Goal: Task Accomplishment & Management: Use online tool/utility

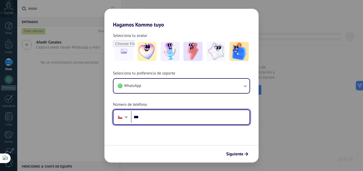
click at [165, 116] on input "***" at bounding box center [190, 117] width 119 height 12
type input "**********"
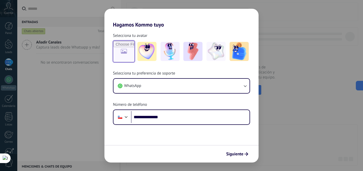
click at [124, 52] on input "file" at bounding box center [124, 51] width 21 height 21
type input "**********"
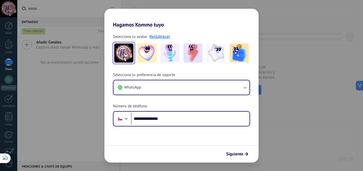
drag, startPoint x: 231, startPoint y: 154, endPoint x: 234, endPoint y: 157, distance: 4.3
click at [231, 154] on span "Siguiente" at bounding box center [234, 155] width 17 height 4
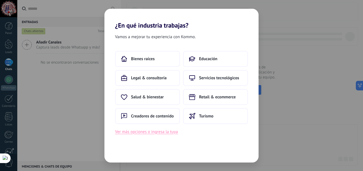
click at [148, 133] on button "Ver más opciones o ingresa la tuya" at bounding box center [146, 132] width 63 height 7
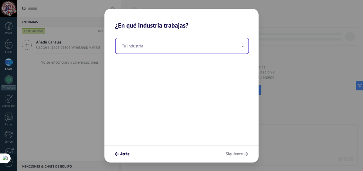
click at [243, 46] on icon at bounding box center [243, 46] width 2 height 1
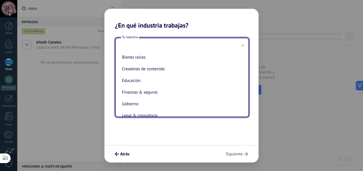
scroll to position [20, 0]
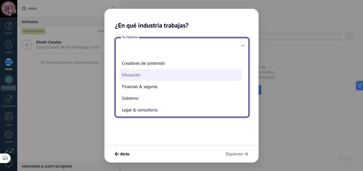
click at [129, 75] on li "Educación" at bounding box center [181, 75] width 122 height 12
type input "*********"
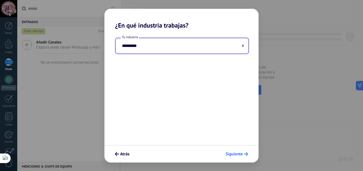
click at [233, 156] on span "Siguiente" at bounding box center [234, 155] width 17 height 4
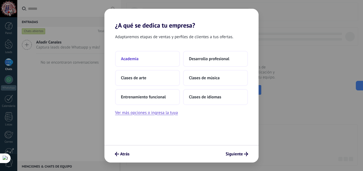
click at [133, 59] on span "Academia" at bounding box center [130, 58] width 18 height 5
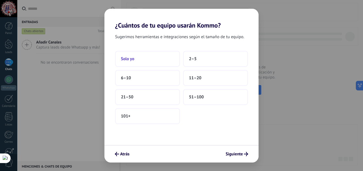
click at [127, 58] on span "Solo yo" at bounding box center [127, 58] width 13 height 5
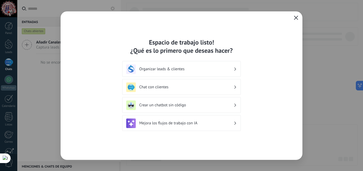
click at [178, 69] on h3 "Organizar leads & clientes" at bounding box center [186, 69] width 94 height 5
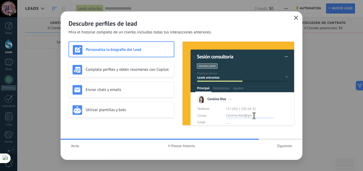
click at [285, 146] on span "Siguiente" at bounding box center [284, 146] width 15 height 4
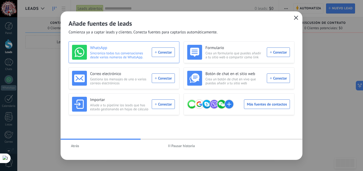
click at [167, 50] on div "WhatsApp Sincroniza todas tus conversaciones desde varios números de WhatsApp. …" at bounding box center [123, 52] width 103 height 15
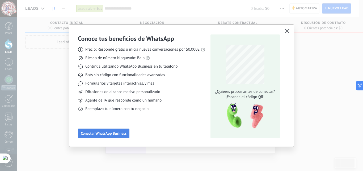
click at [120, 134] on span "Conectar WhatsApp Business" at bounding box center [104, 134] width 46 height 4
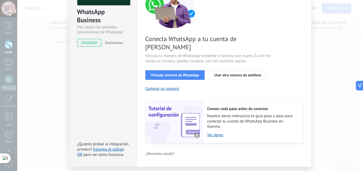
scroll to position [57, 0]
click at [164, 73] on span "Vincular número de WhatsApp" at bounding box center [175, 75] width 48 height 4
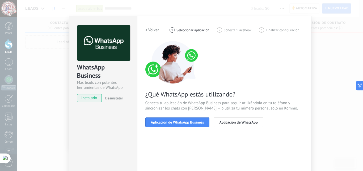
scroll to position [8, 0]
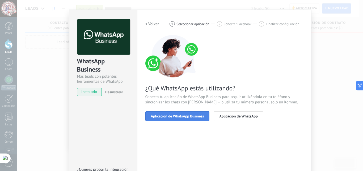
click at [173, 118] on span "Aplicación de WhatsApp Business" at bounding box center [177, 117] width 53 height 4
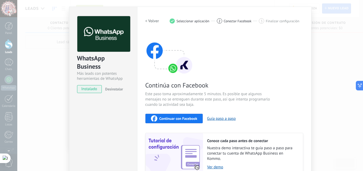
scroll to position [0, 0]
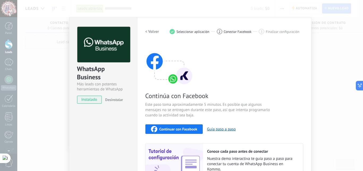
click at [169, 130] on span "Continuar con Facebook" at bounding box center [179, 130] width 38 height 4
click at [309, 55] on div "Configuraciones Autorizaciones This tab logs the users who have granted integra…" at bounding box center [224, 113] width 174 height 193
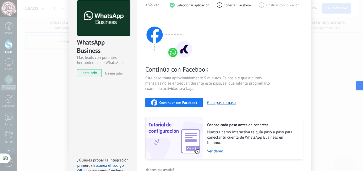
click at [156, 4] on h2 "< Volver" at bounding box center [152, 5] width 14 height 5
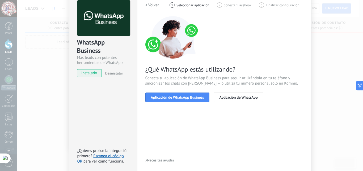
click at [153, 5] on h2 "< Volver" at bounding box center [152, 5] width 14 height 5
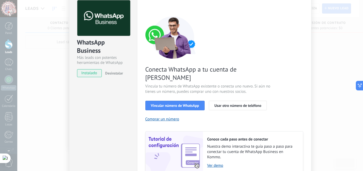
scroll to position [0, 0]
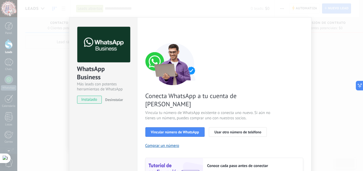
click at [5, 8] on div "Conoce tus beneficios de WhatsApp Precio: Responde gratis o inicia nuevas conve…" at bounding box center [181, 85] width 363 height 171
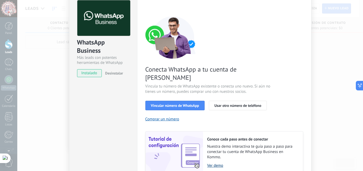
click at [219, 164] on link "Ver demo" at bounding box center [252, 166] width 90 height 5
click at [179, 104] on span "Vincular número de WhatsApp" at bounding box center [175, 106] width 48 height 4
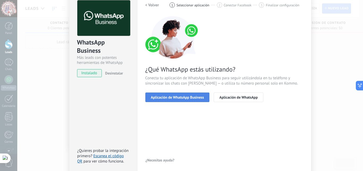
click at [190, 97] on span "Aplicación de WhatsApp Business" at bounding box center [177, 98] width 53 height 4
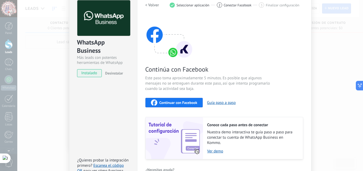
click at [191, 103] on span "Continuar con Facebook" at bounding box center [179, 103] width 38 height 4
click at [186, 103] on span "Continuar con Facebook" at bounding box center [179, 103] width 38 height 4
click at [164, 104] on span "Continuar con Facebook" at bounding box center [179, 103] width 38 height 4
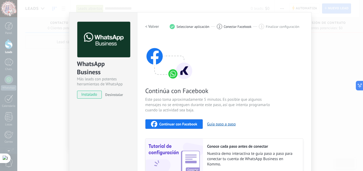
scroll to position [0, 0]
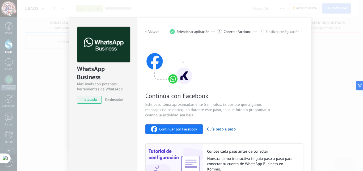
click at [150, 33] on h2 "< Volver" at bounding box center [152, 31] width 14 height 5
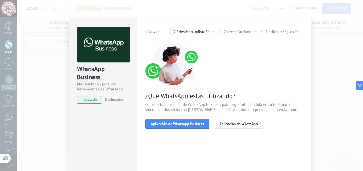
click at [150, 33] on h2 "< Volver" at bounding box center [152, 31] width 14 height 5
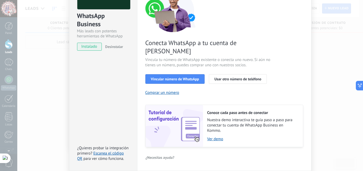
scroll to position [65, 0]
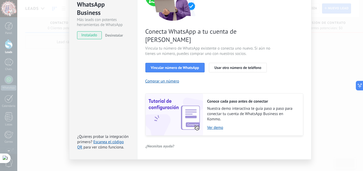
click at [14, 6] on div "Conoce tus beneficios de WhatsApp Precio: Responde gratis o inicia nuevas conve…" at bounding box center [181, 85] width 363 height 171
click at [6, 35] on div "Conoce tus beneficios de WhatsApp Precio: Responde gratis o inicia nuevas conve…" at bounding box center [181, 85] width 363 height 171
drag, startPoint x: 6, startPoint y: 32, endPoint x: 5, endPoint y: 55, distance: 23.7
click at [6, 32] on div "Conoce tus beneficios de WhatsApp Precio: Responde gratis o inicia nuevas conve…" at bounding box center [181, 85] width 363 height 171
